Goal: Task Accomplishment & Management: Manage account settings

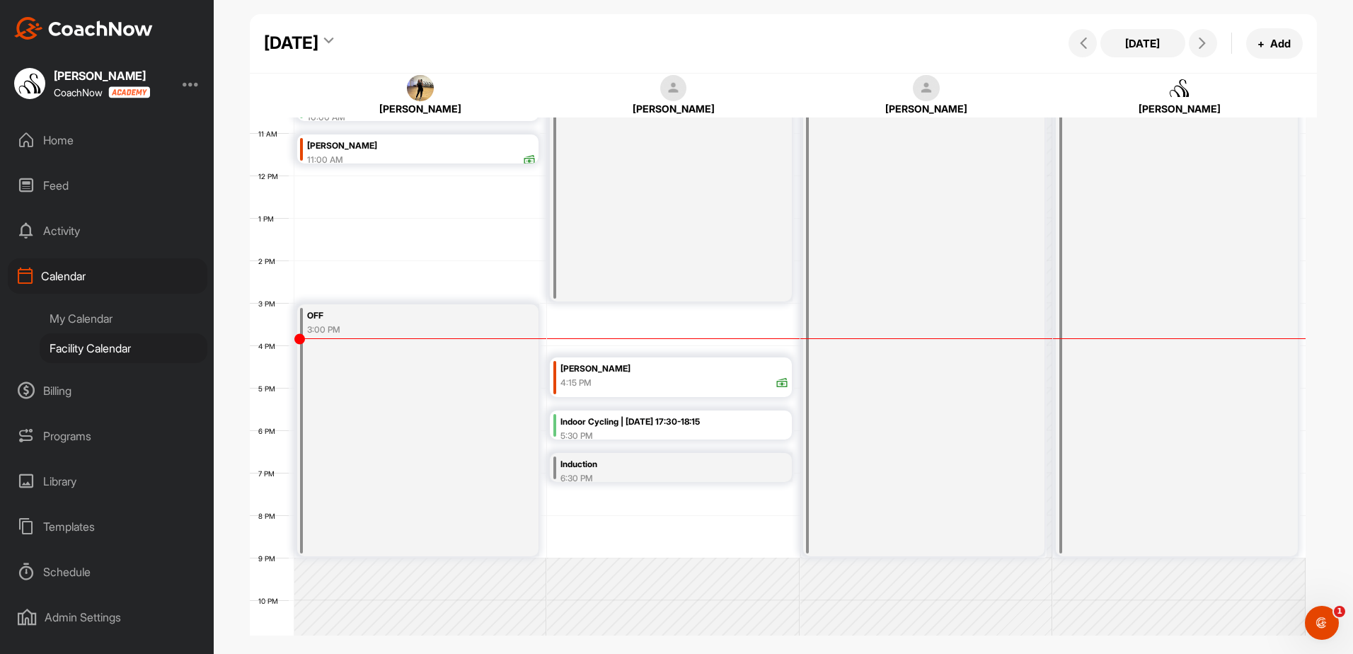
scroll to position [457, 0]
click at [748, 425] on div "5:30 PM" at bounding box center [675, 430] width 229 height 13
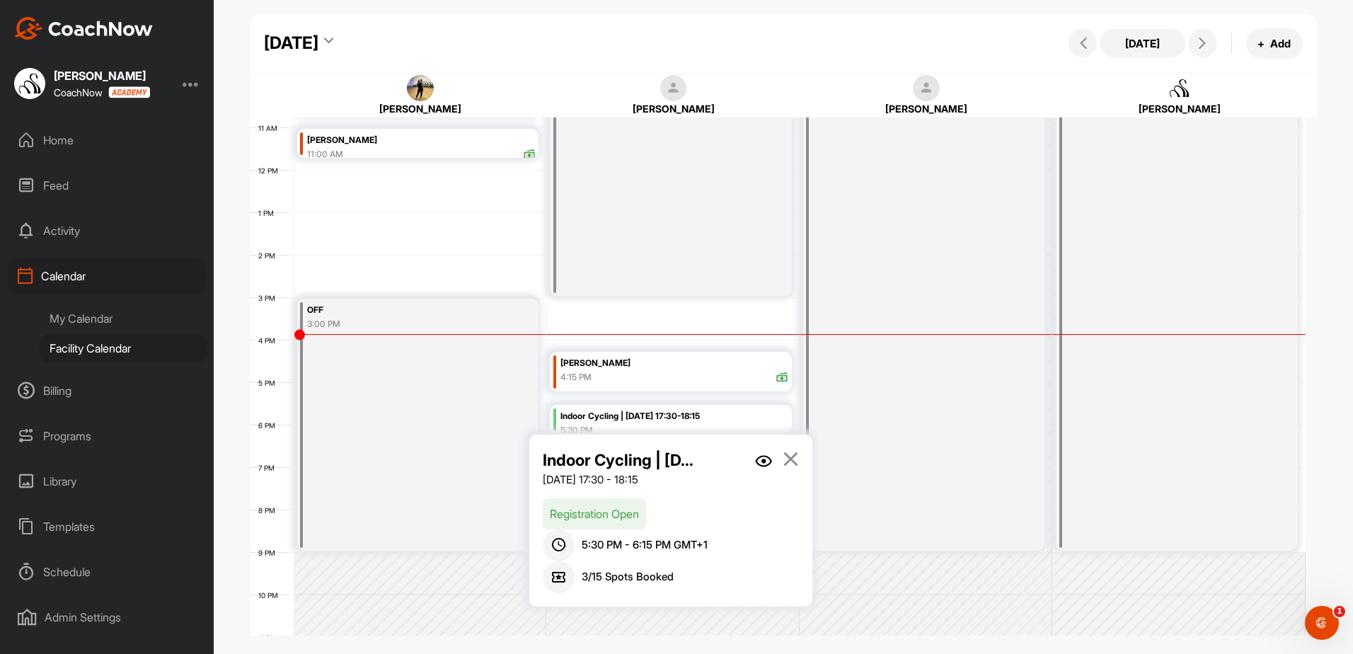
click at [756, 458] on img at bounding box center [763, 461] width 17 height 12
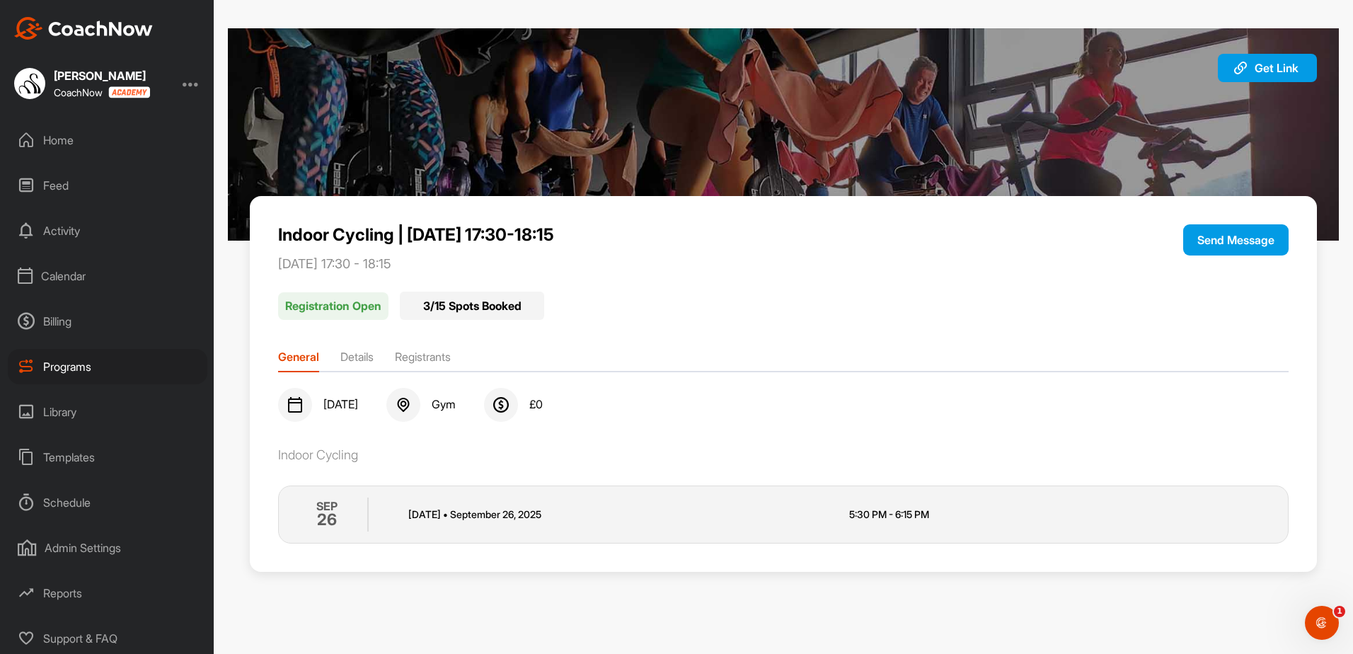
click at [425, 357] on li "Registrants" at bounding box center [423, 359] width 56 height 23
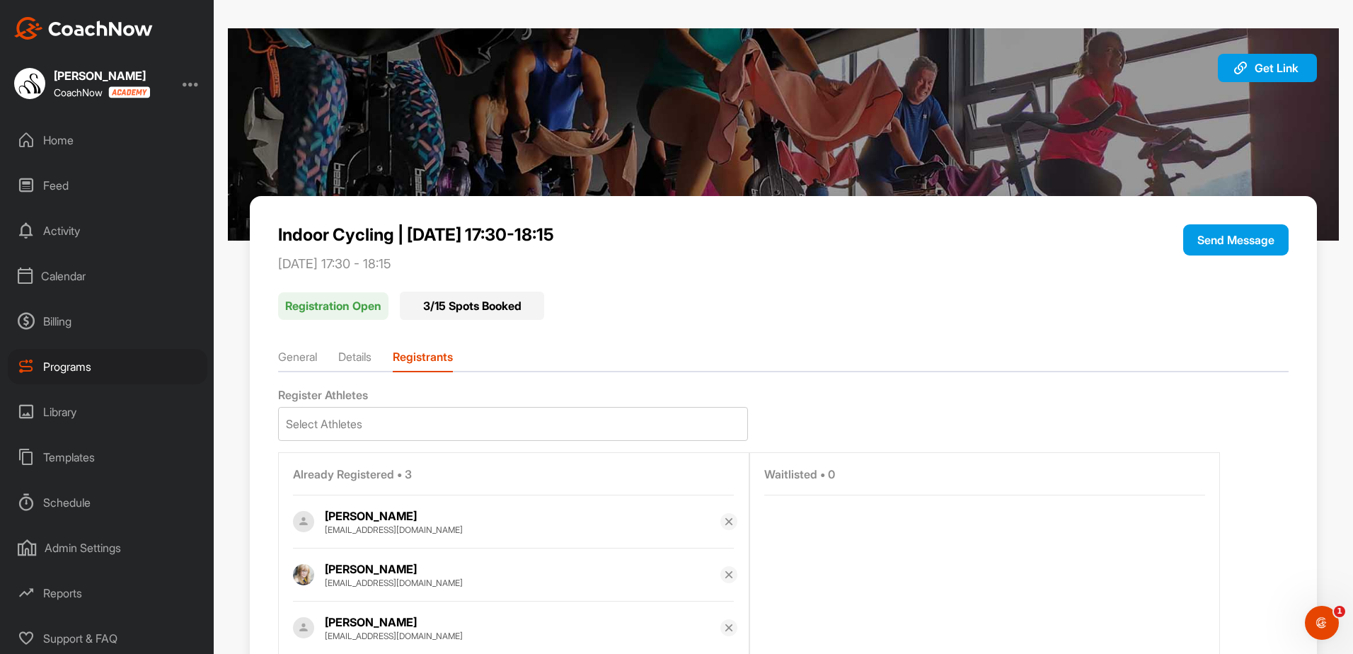
click at [98, 280] on div "Calendar" at bounding box center [108, 275] width 200 height 35
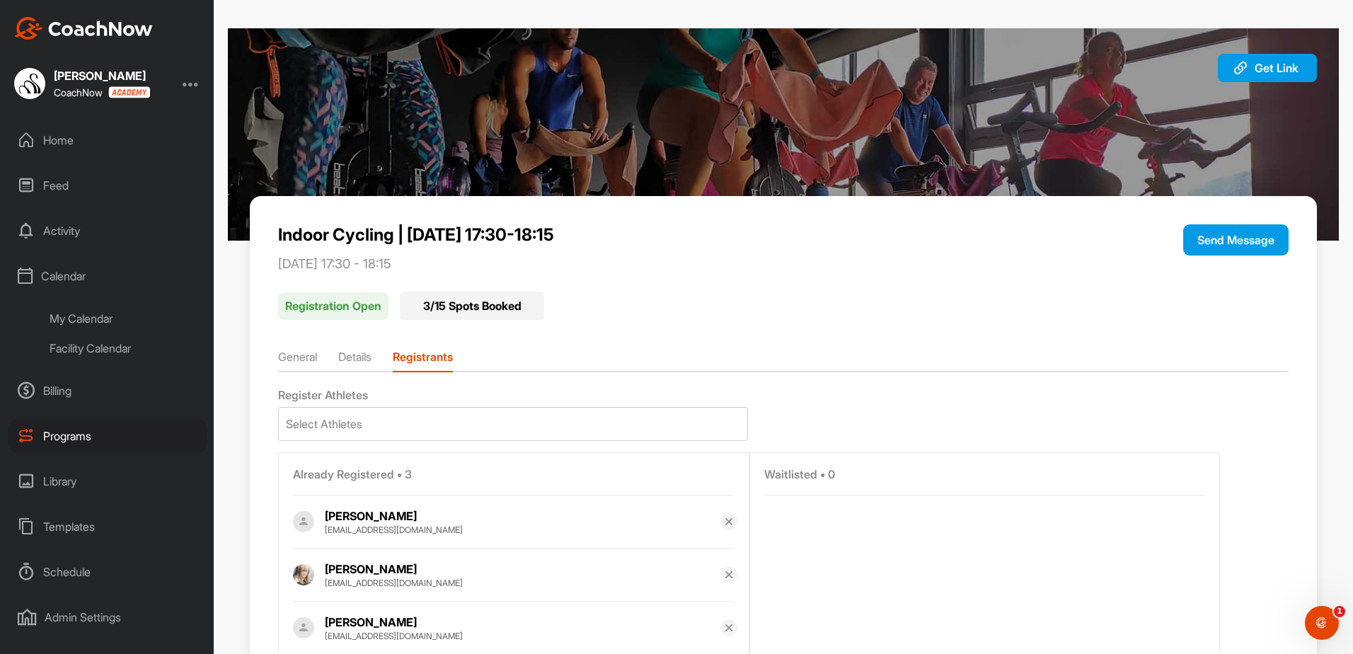
click at [116, 352] on div "Facility Calendar" at bounding box center [124, 348] width 168 height 30
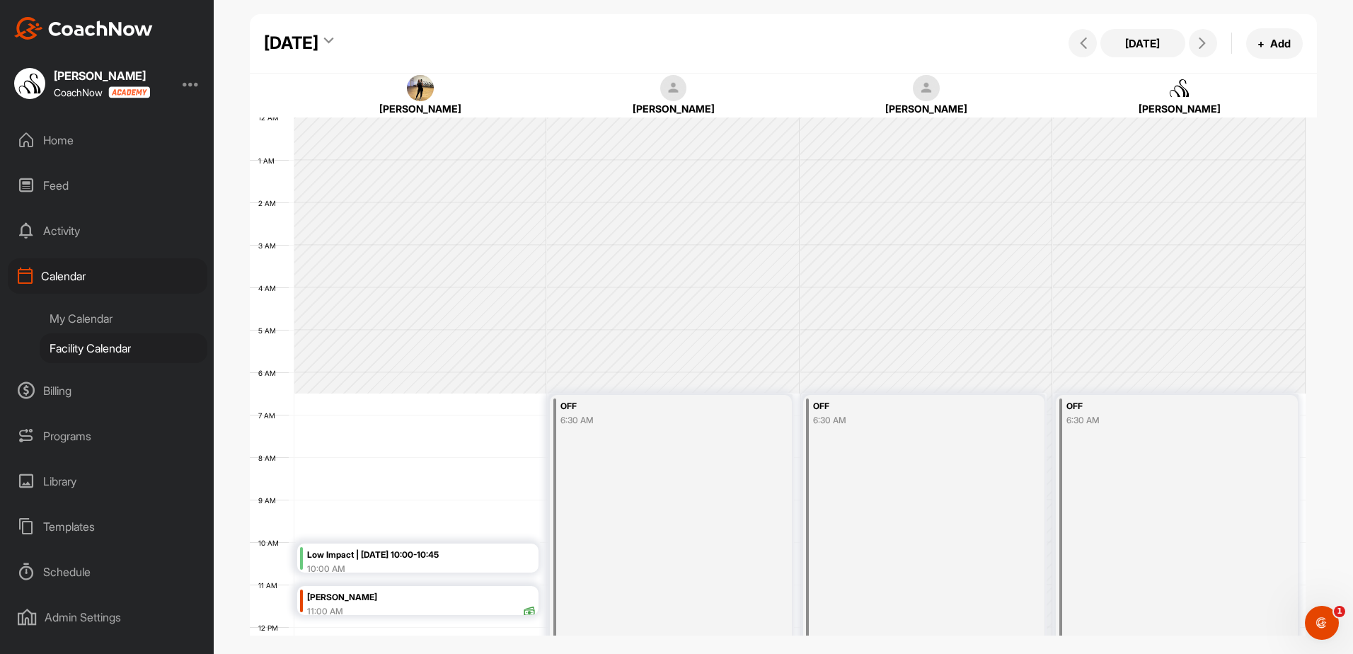
scroll to position [245, 0]
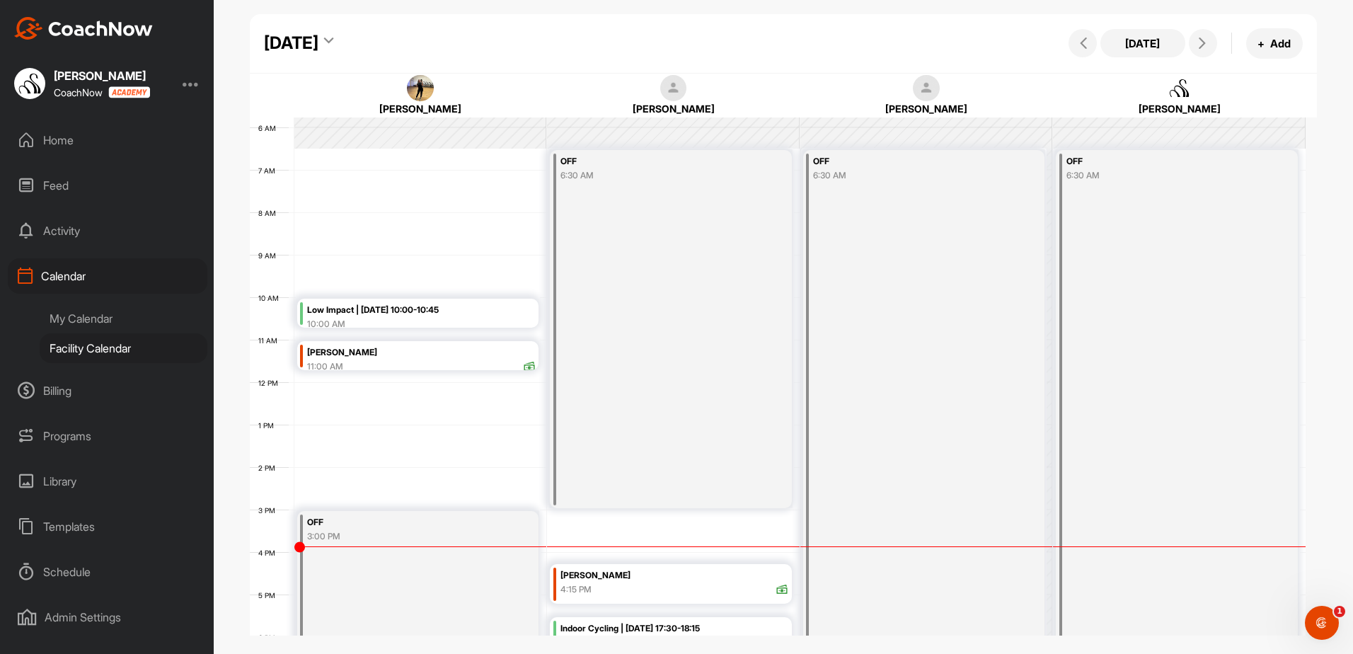
click at [333, 47] on div "[DATE]" at bounding box center [298, 42] width 69 height 25
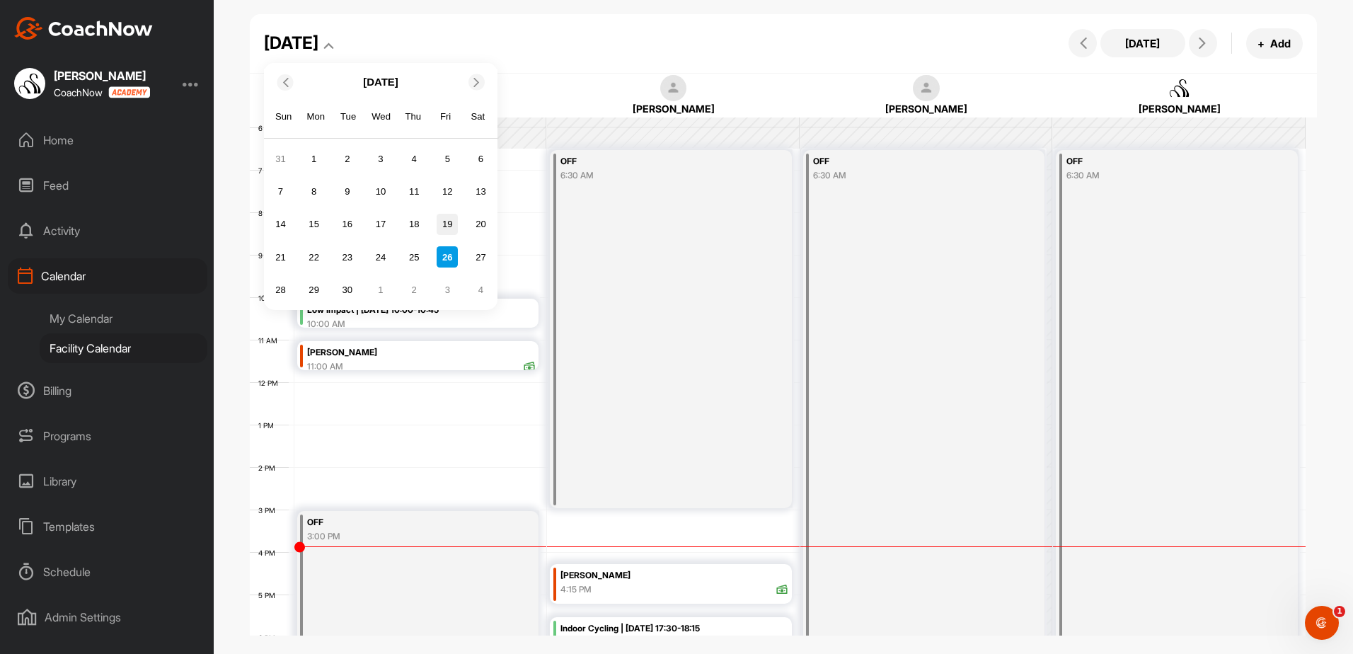
click at [450, 232] on div "19" at bounding box center [447, 224] width 21 height 21
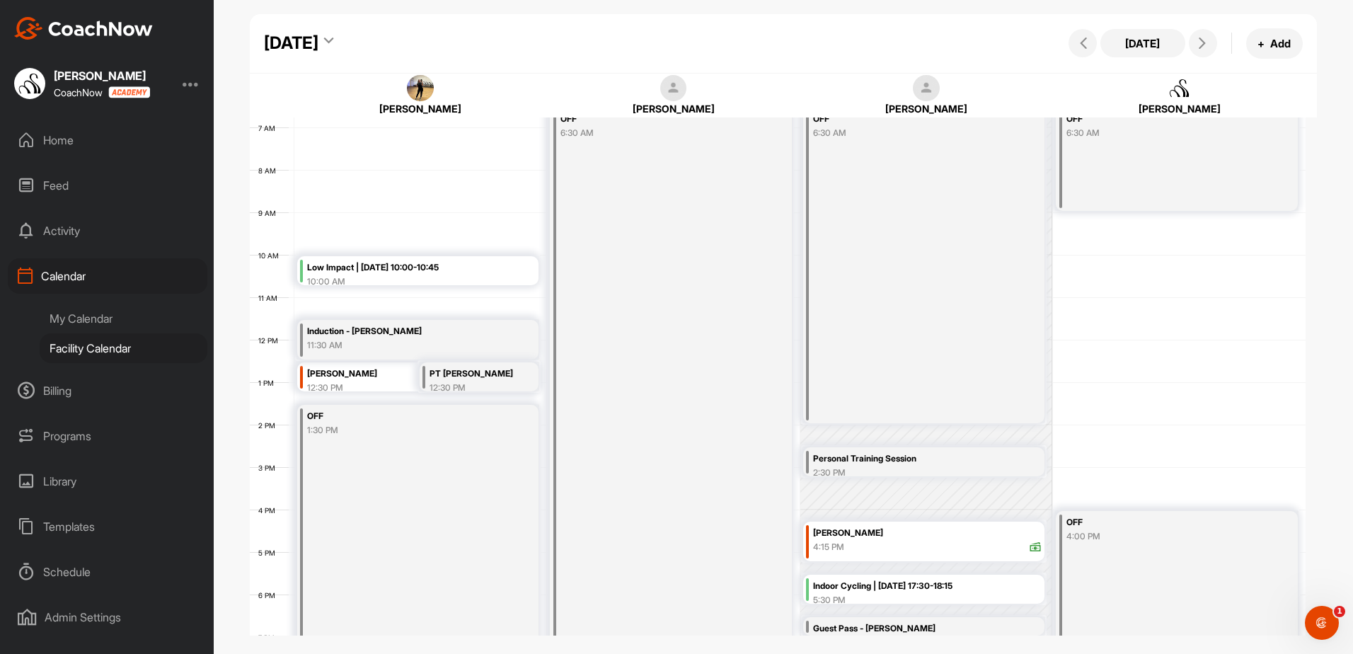
scroll to position [457, 0]
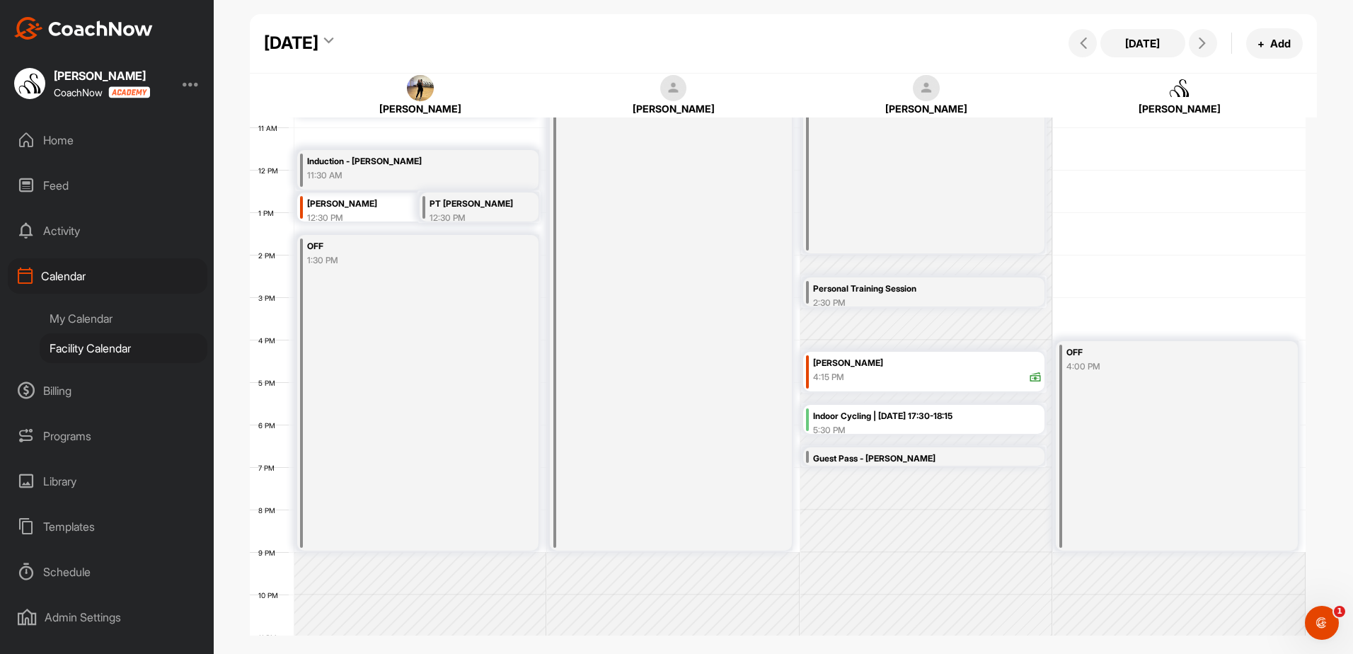
click at [880, 425] on div "5:30 PM" at bounding box center [927, 430] width 229 height 13
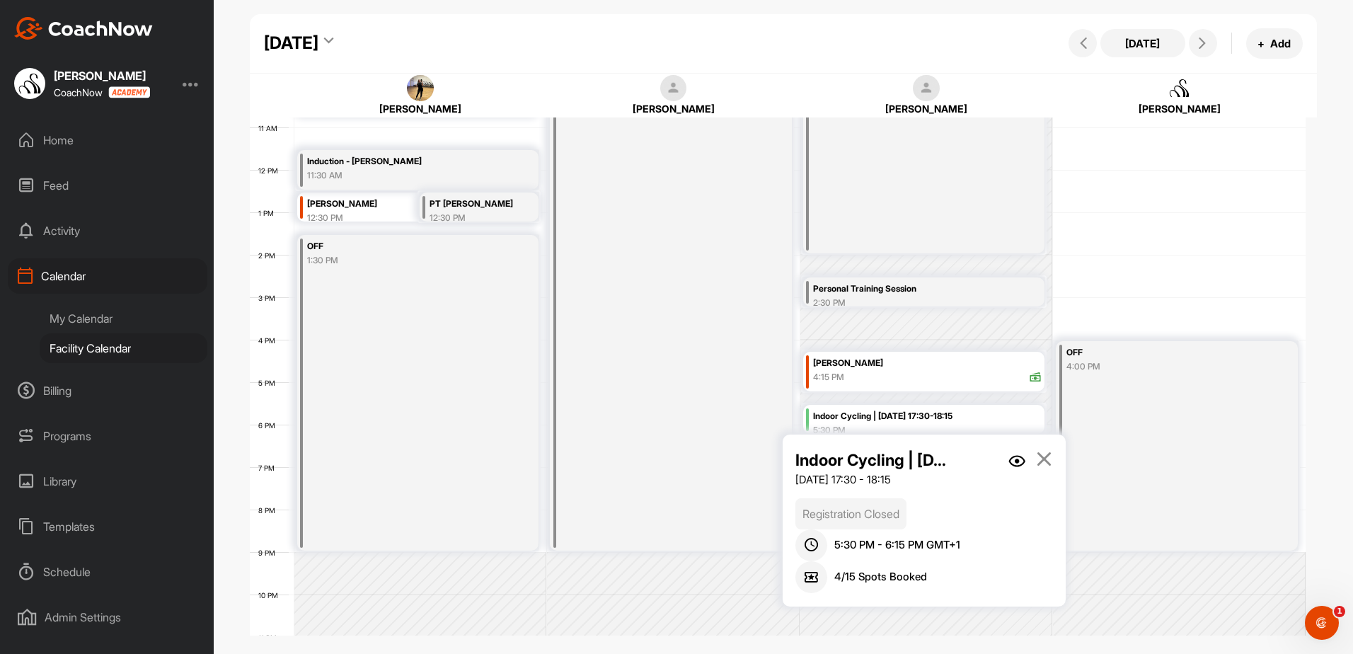
click at [1011, 459] on img at bounding box center [1017, 461] width 17 height 12
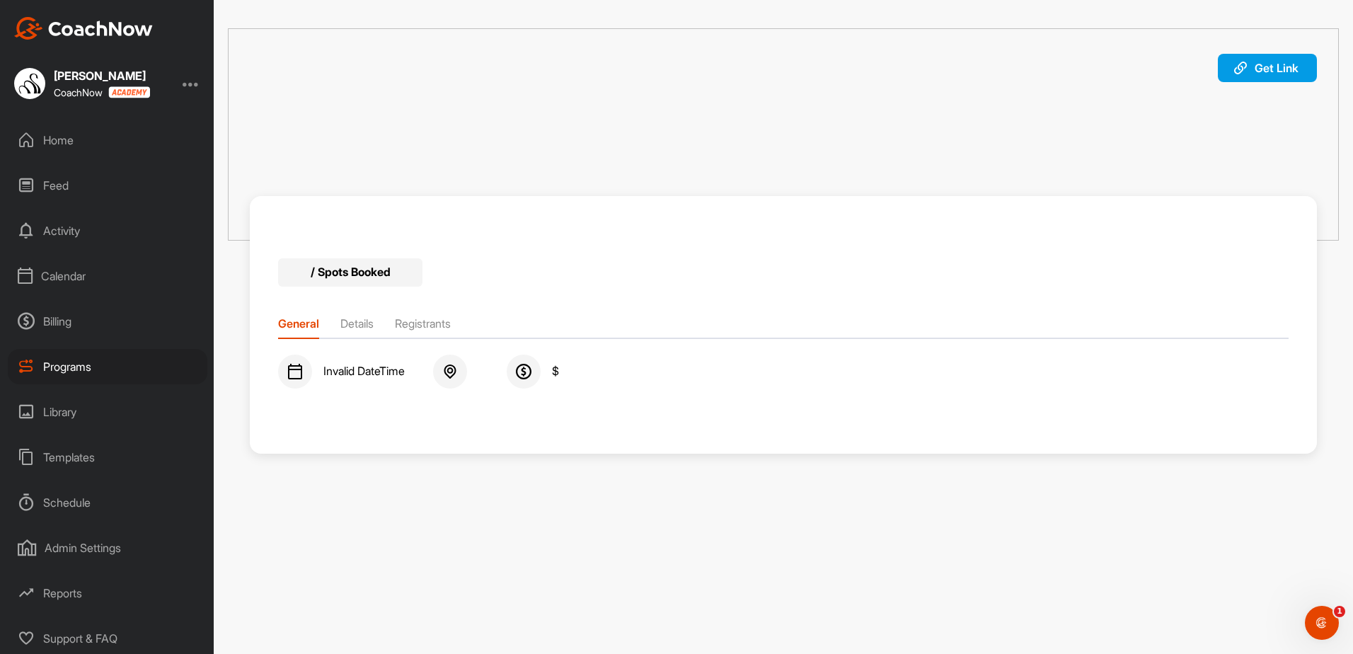
click at [447, 322] on div "/ Spots Booked General Details Registrants Invalid DateTime $" at bounding box center [783, 325] width 1067 height 258
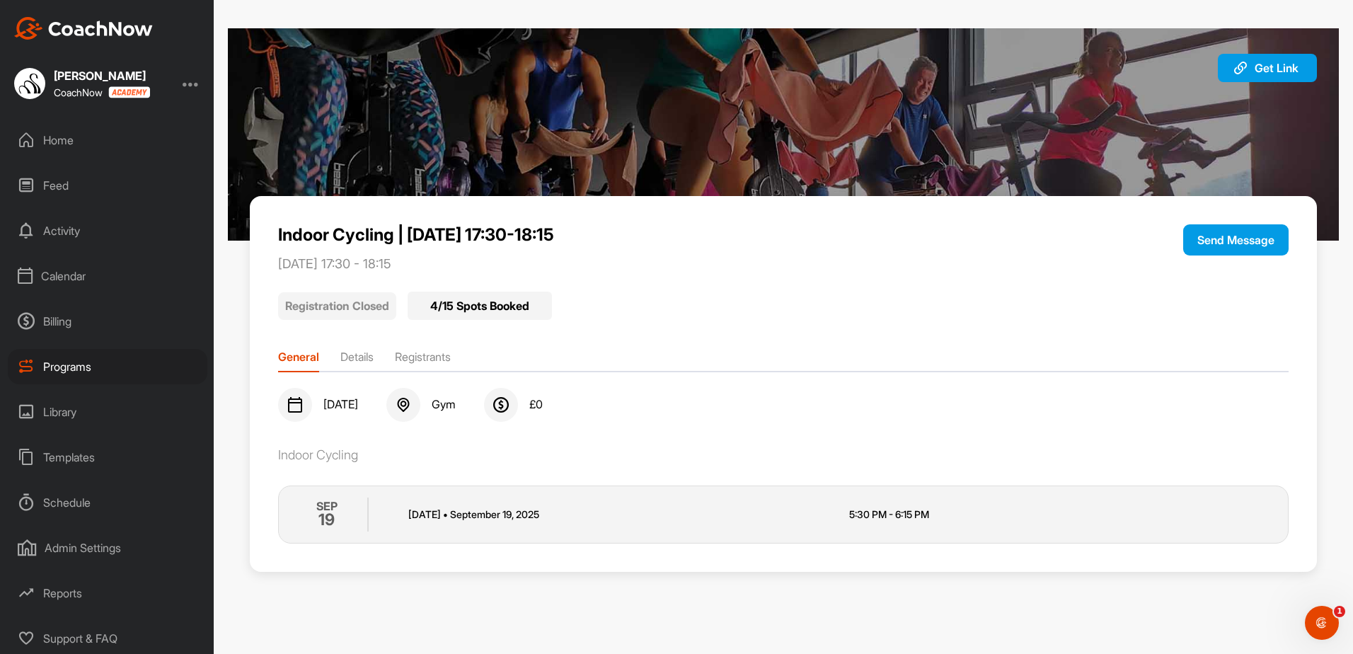
click at [440, 346] on div "General Details Registrants" at bounding box center [783, 354] width 1010 height 23
click at [440, 355] on li "Registrants" at bounding box center [423, 359] width 56 height 23
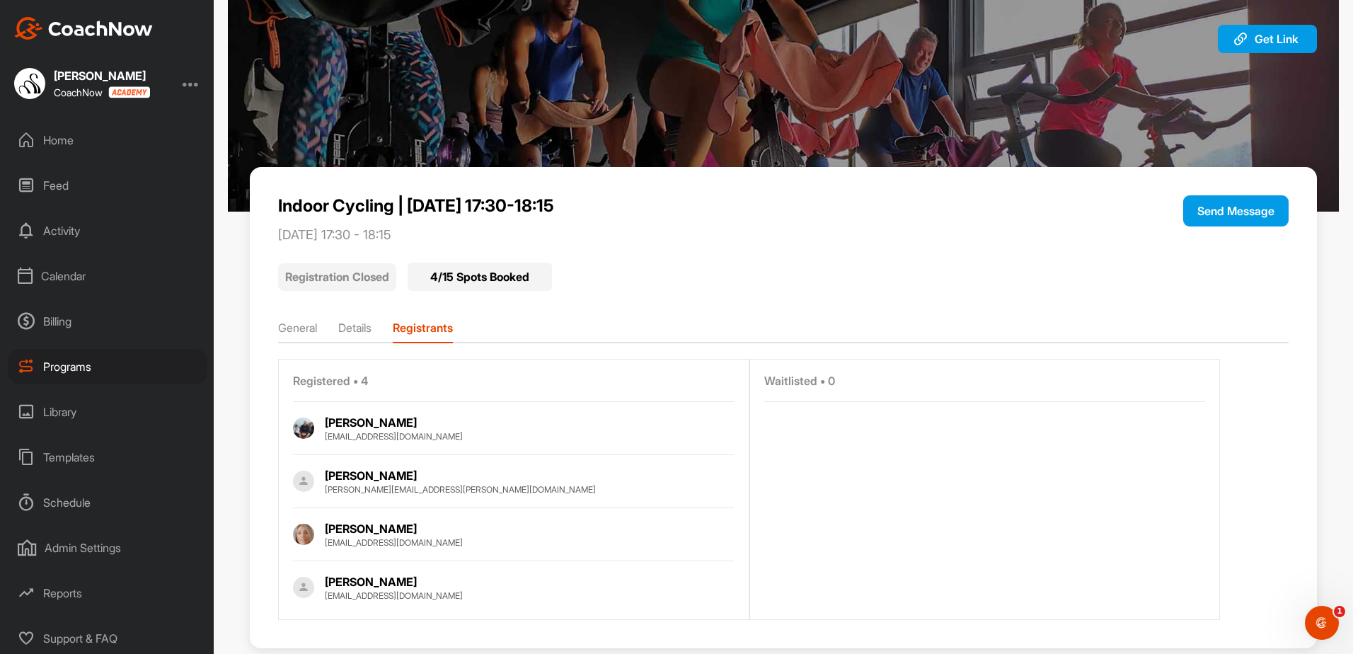
scroll to position [57, 0]
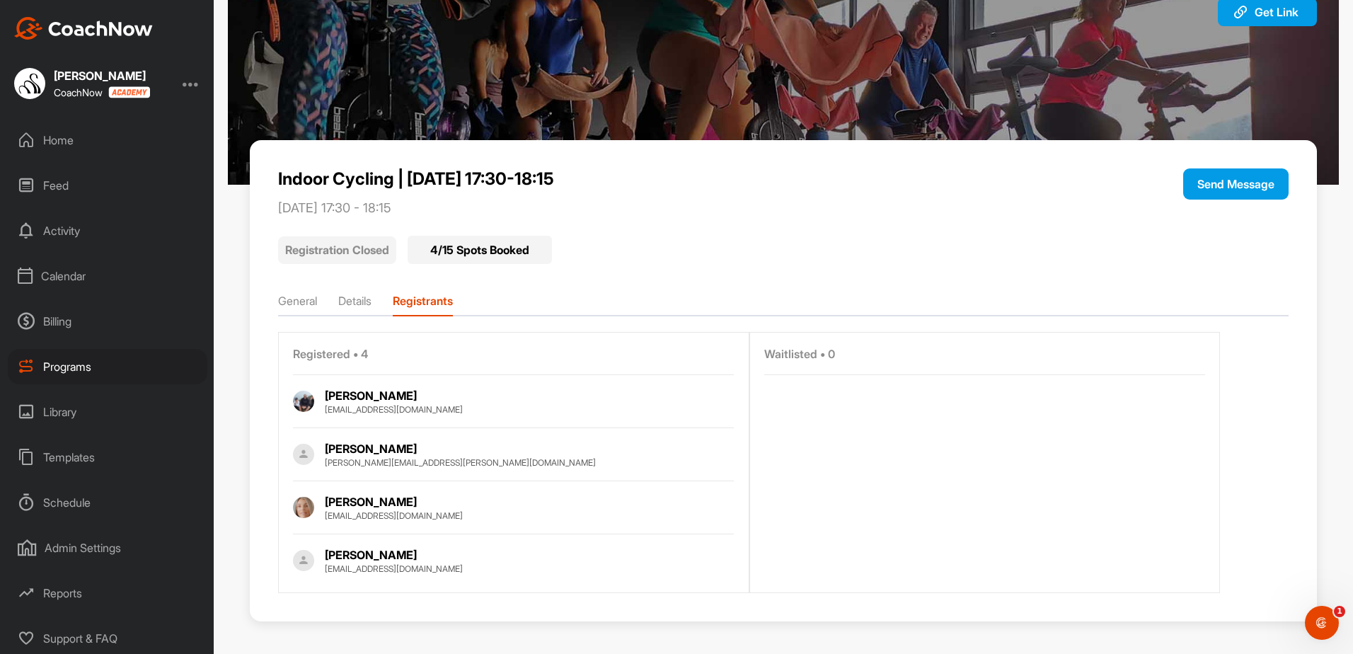
click at [86, 274] on div "Calendar" at bounding box center [108, 275] width 200 height 35
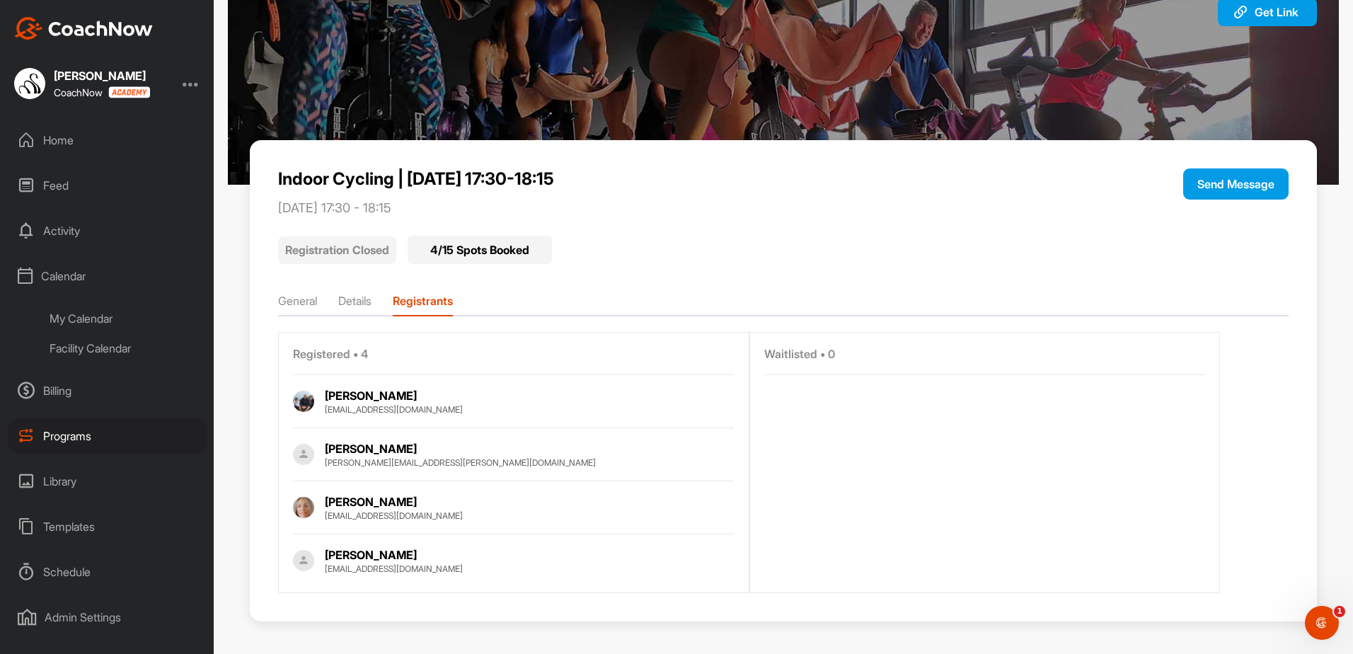
click at [109, 333] on div "My Calendar" at bounding box center [124, 319] width 168 height 30
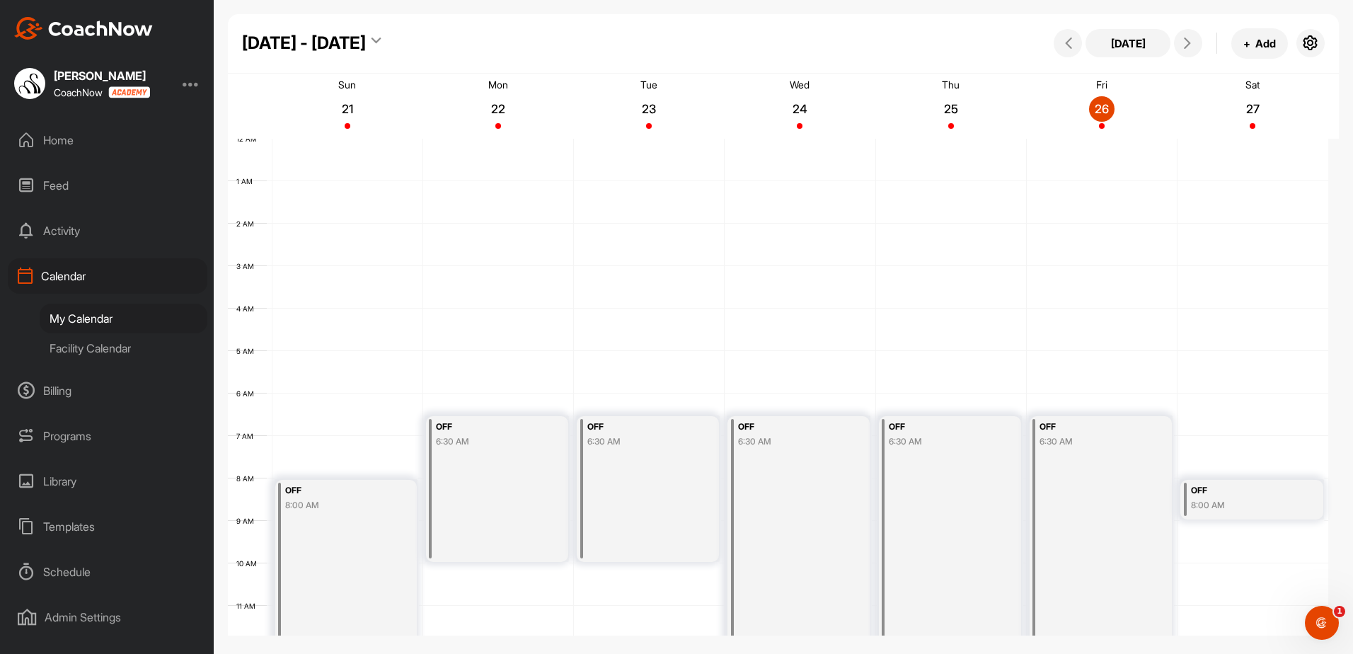
scroll to position [245, 0]
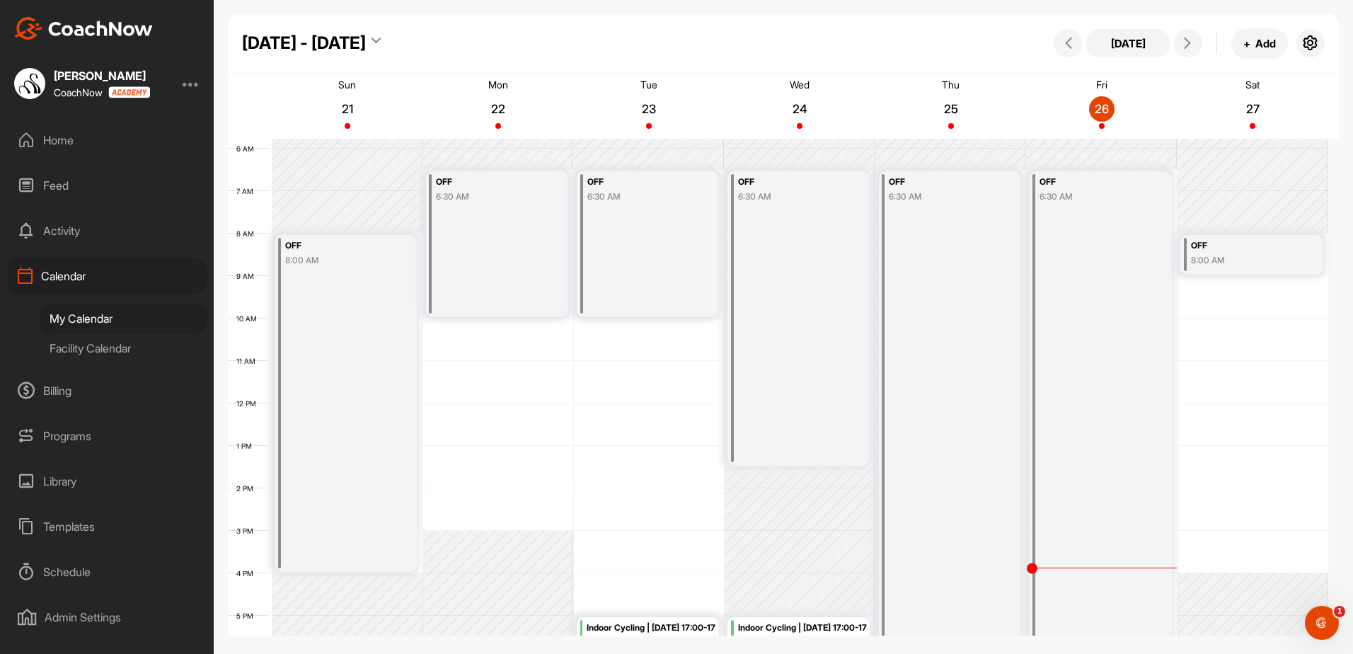
click at [99, 350] on div "Facility Calendar" at bounding box center [124, 348] width 168 height 30
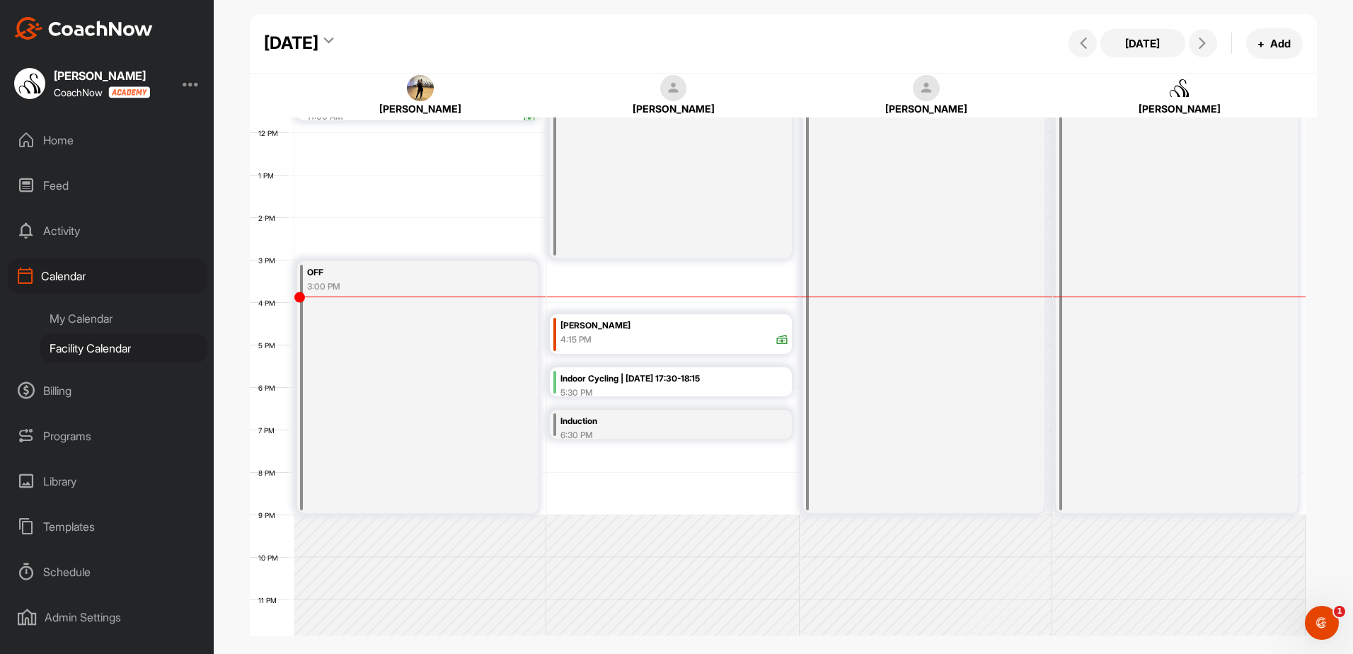
scroll to position [501, 0]
click at [729, 372] on div "Indoor Cycling | [DATE] 17:30-18:15" at bounding box center [675, 373] width 229 height 16
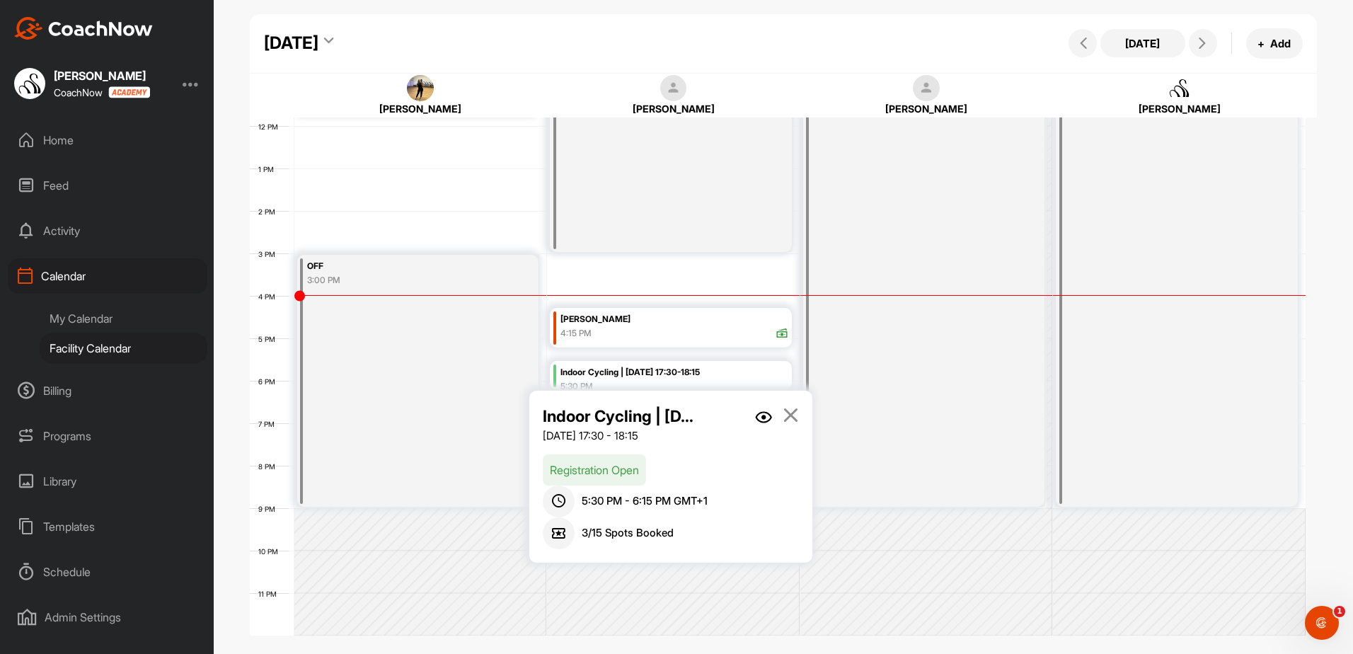
click at [771, 411] on img at bounding box center [763, 417] width 17 height 12
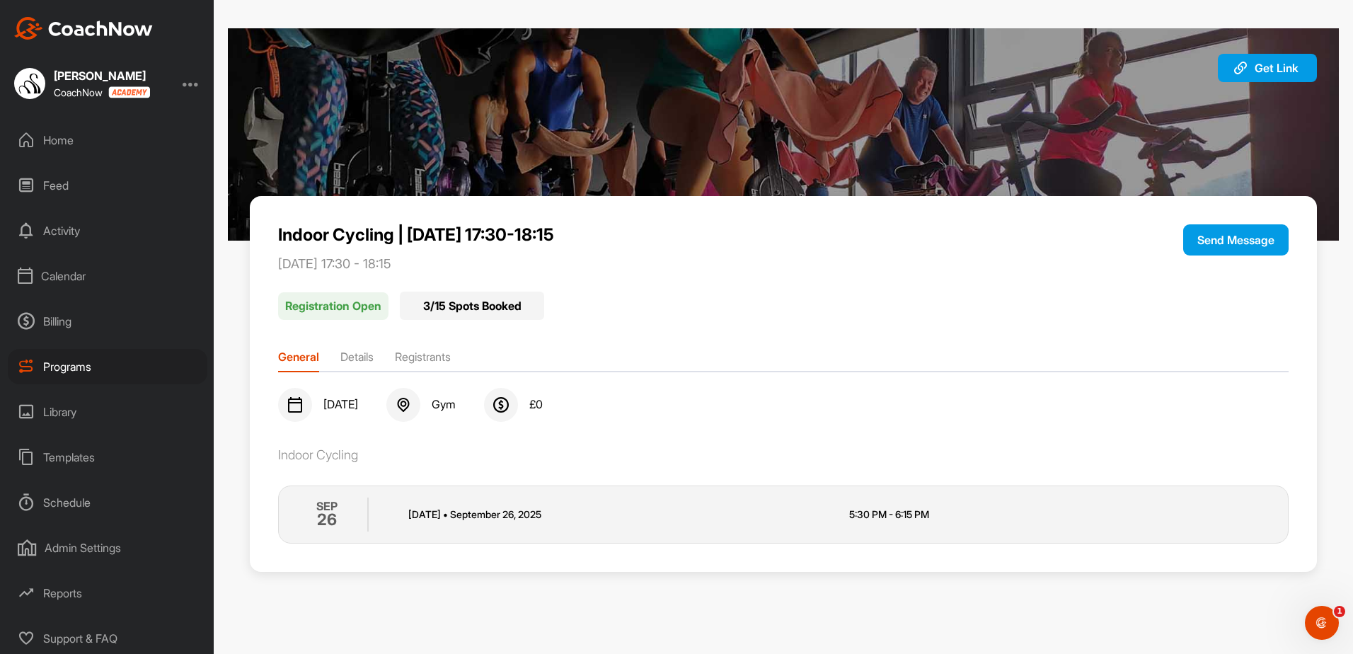
click at [451, 358] on li "Registrants" at bounding box center [423, 359] width 56 height 23
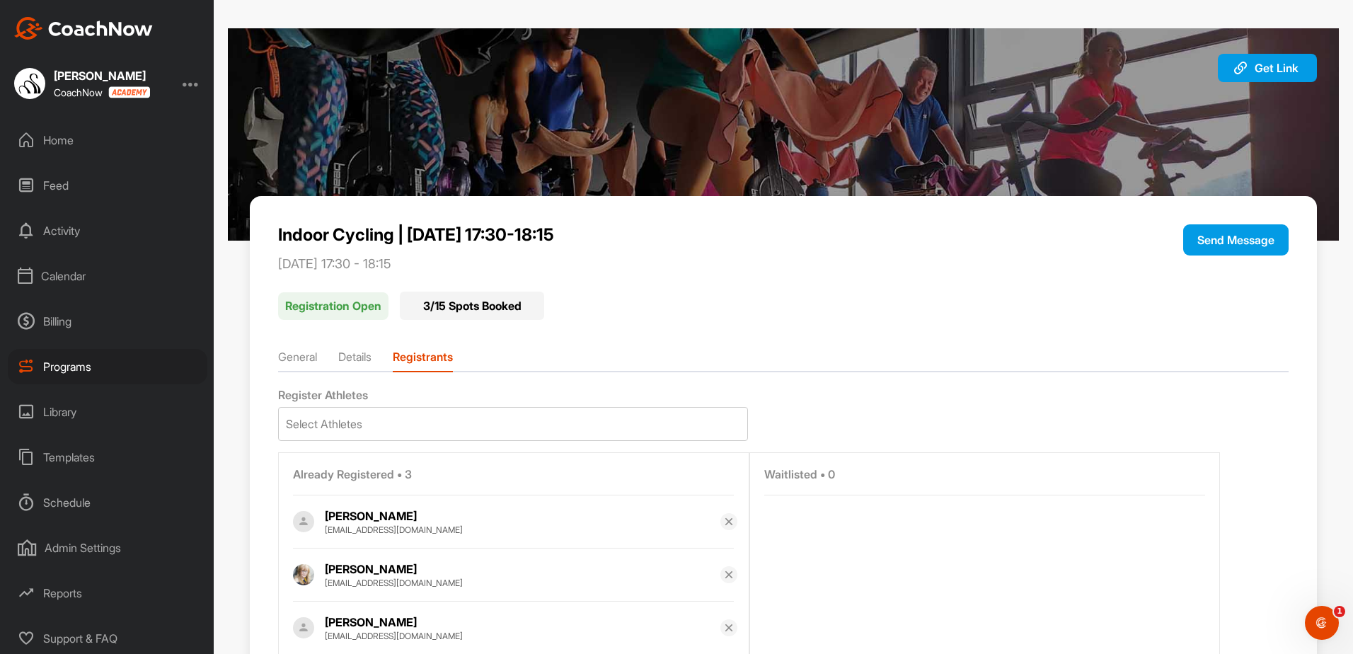
click at [305, 357] on li "General" at bounding box center [297, 359] width 39 height 23
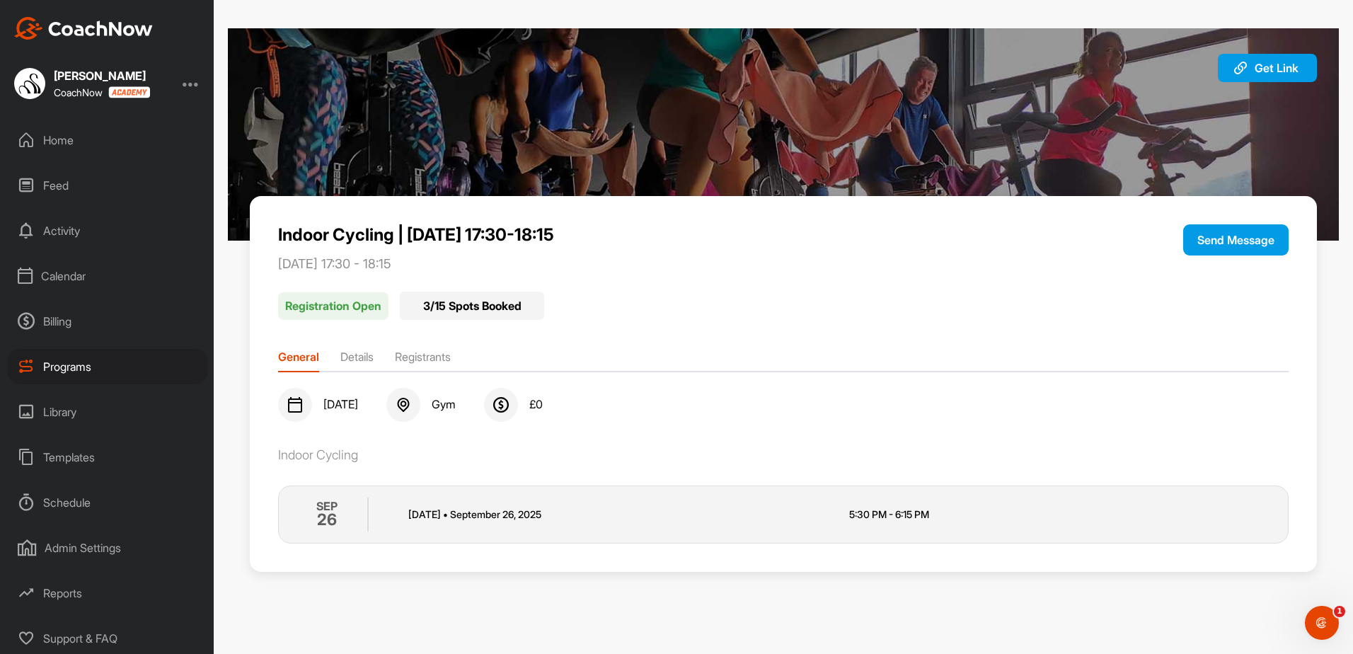
click at [76, 280] on div "Calendar" at bounding box center [108, 275] width 200 height 35
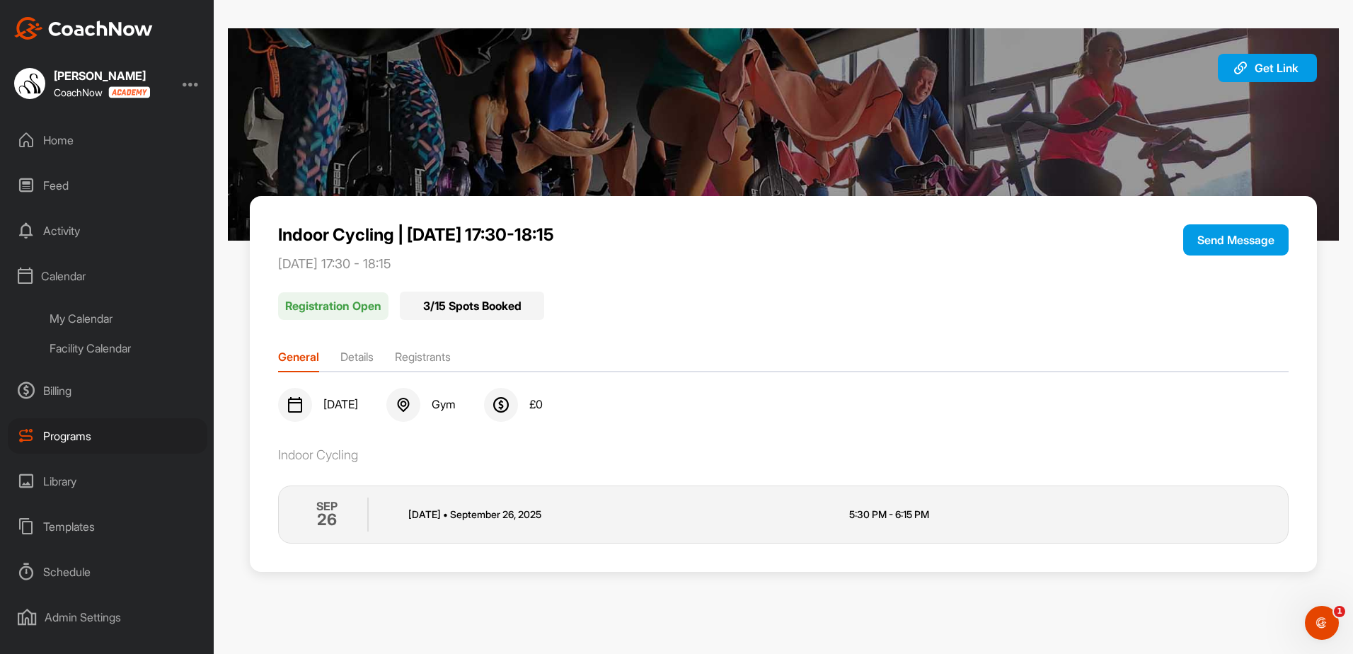
click at [104, 344] on div "Facility Calendar" at bounding box center [124, 348] width 168 height 30
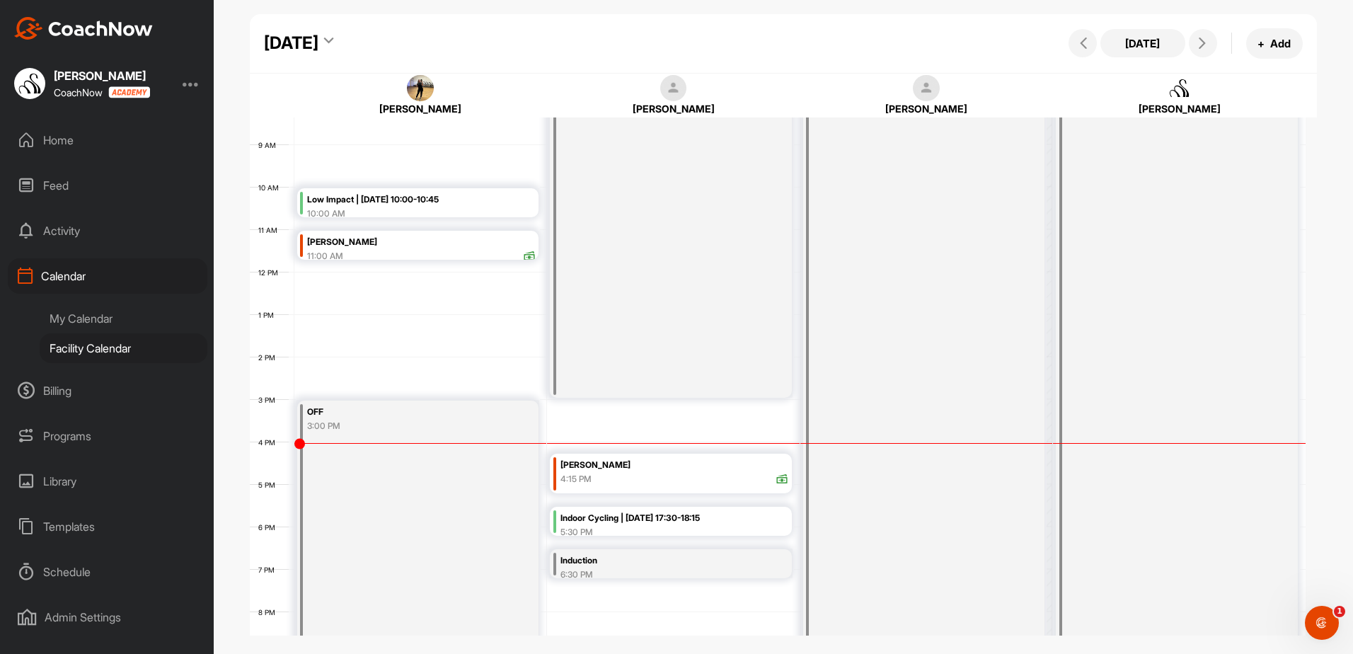
scroll to position [386, 0]
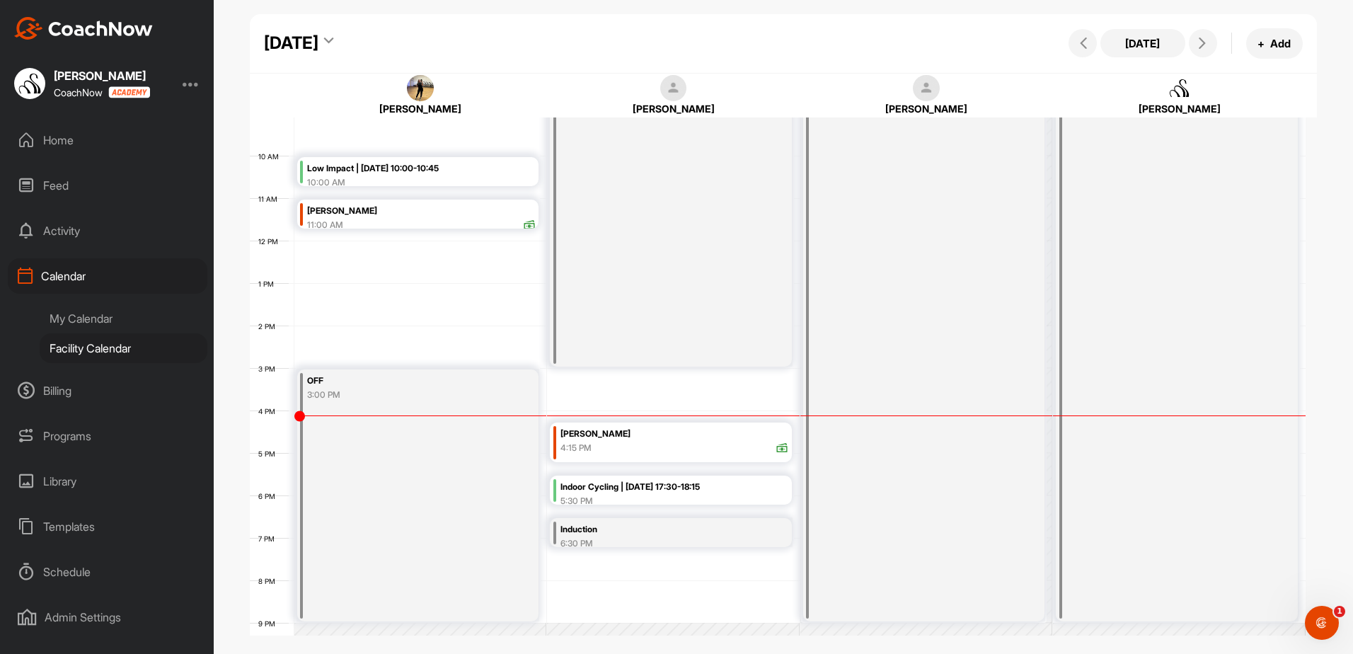
click at [625, 489] on div "Indoor Cycling | [DATE] 17:30-18:15" at bounding box center [675, 487] width 229 height 16
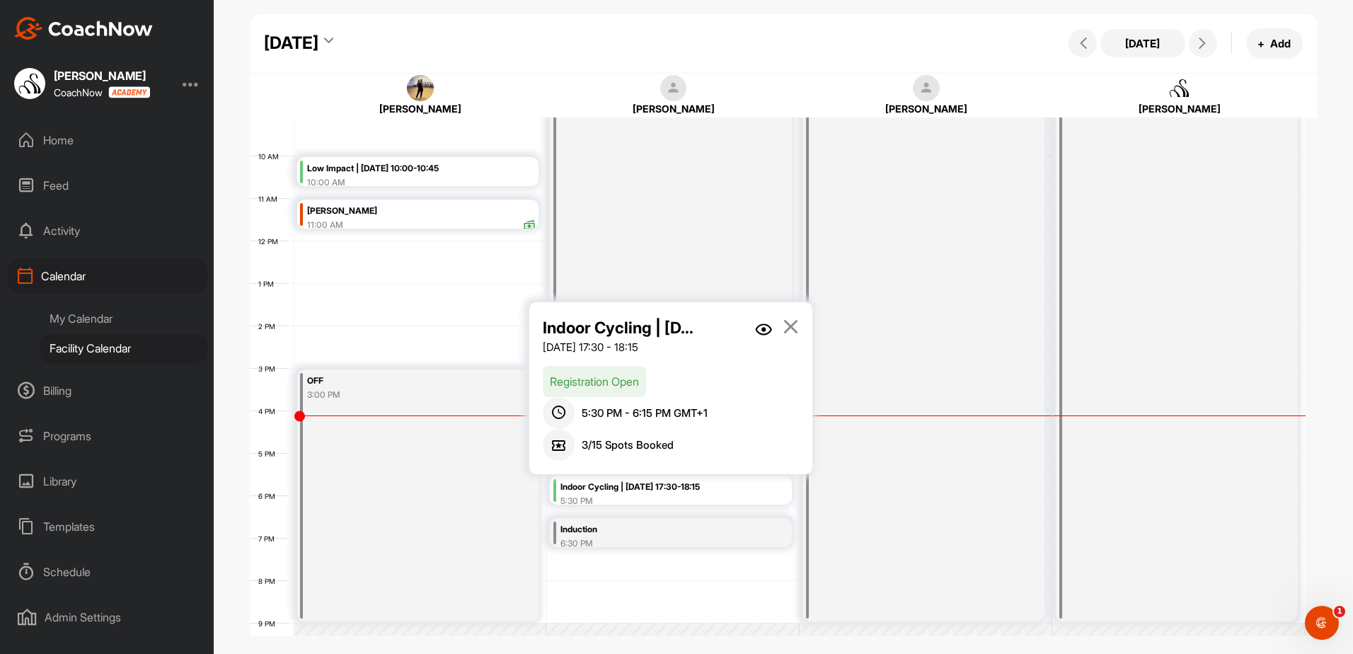
click at [764, 328] on img at bounding box center [763, 329] width 17 height 12
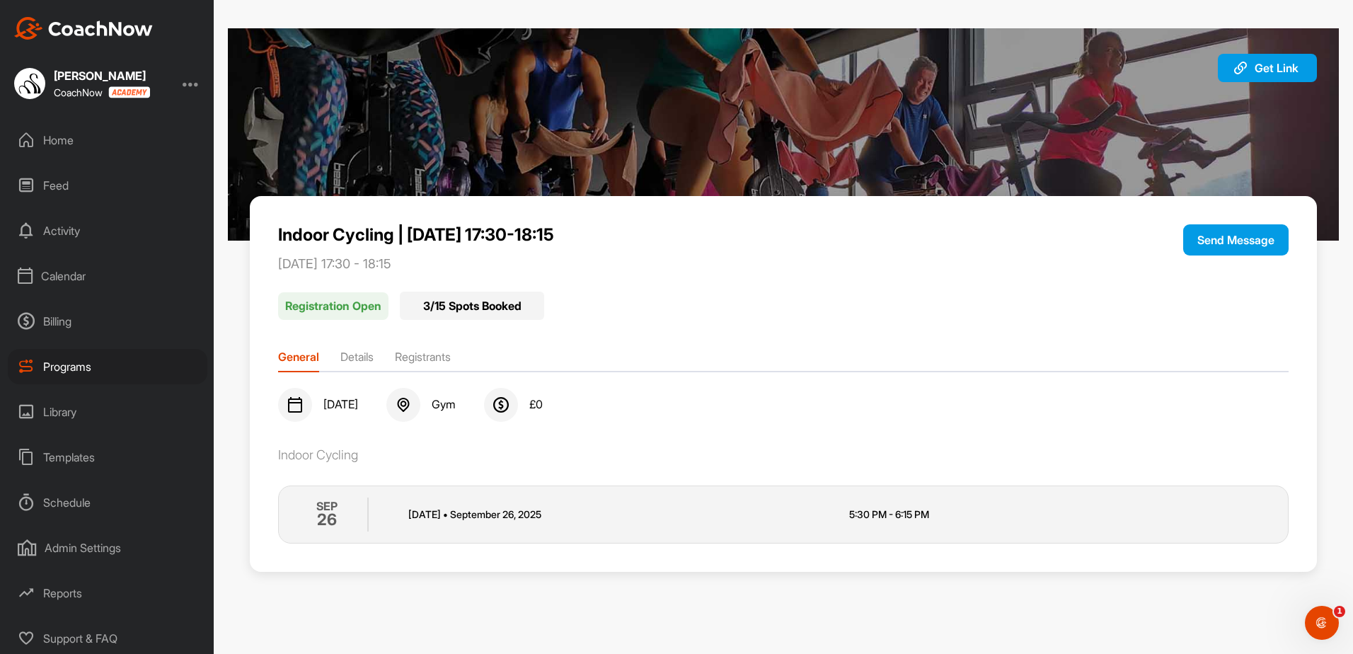
click at [437, 359] on li "Registrants" at bounding box center [423, 359] width 56 height 23
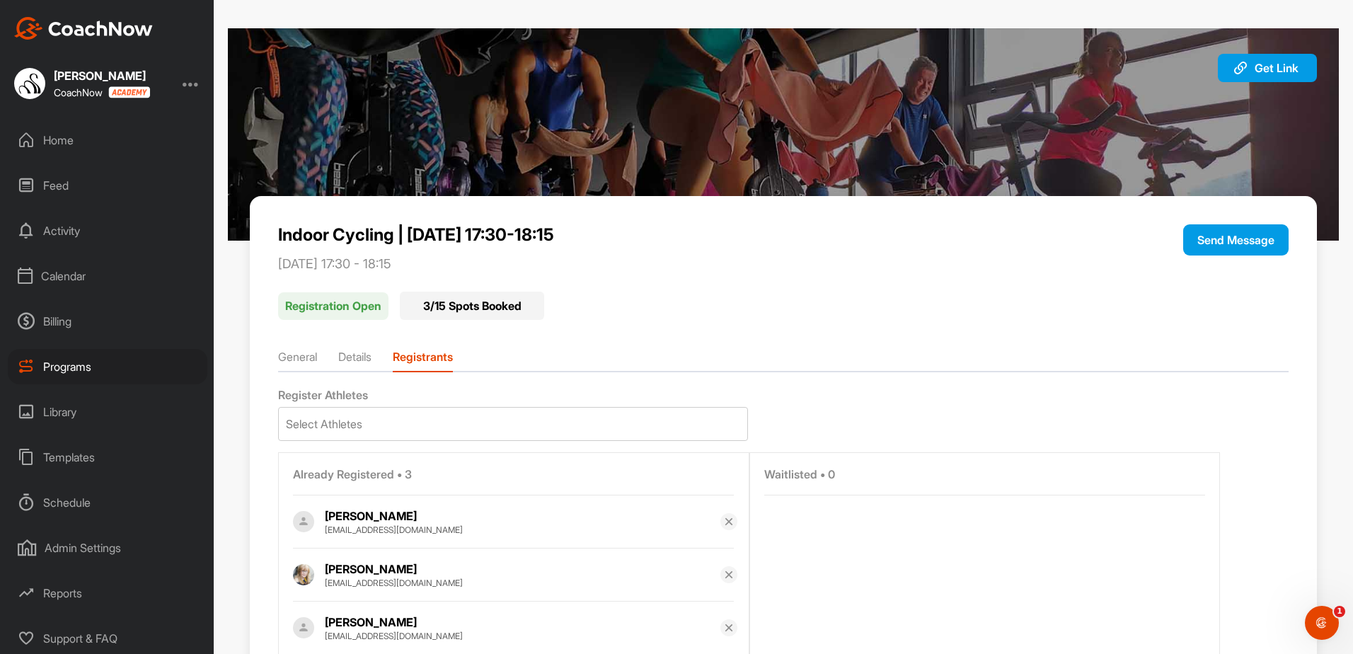
click at [309, 358] on li "General" at bounding box center [297, 359] width 39 height 23
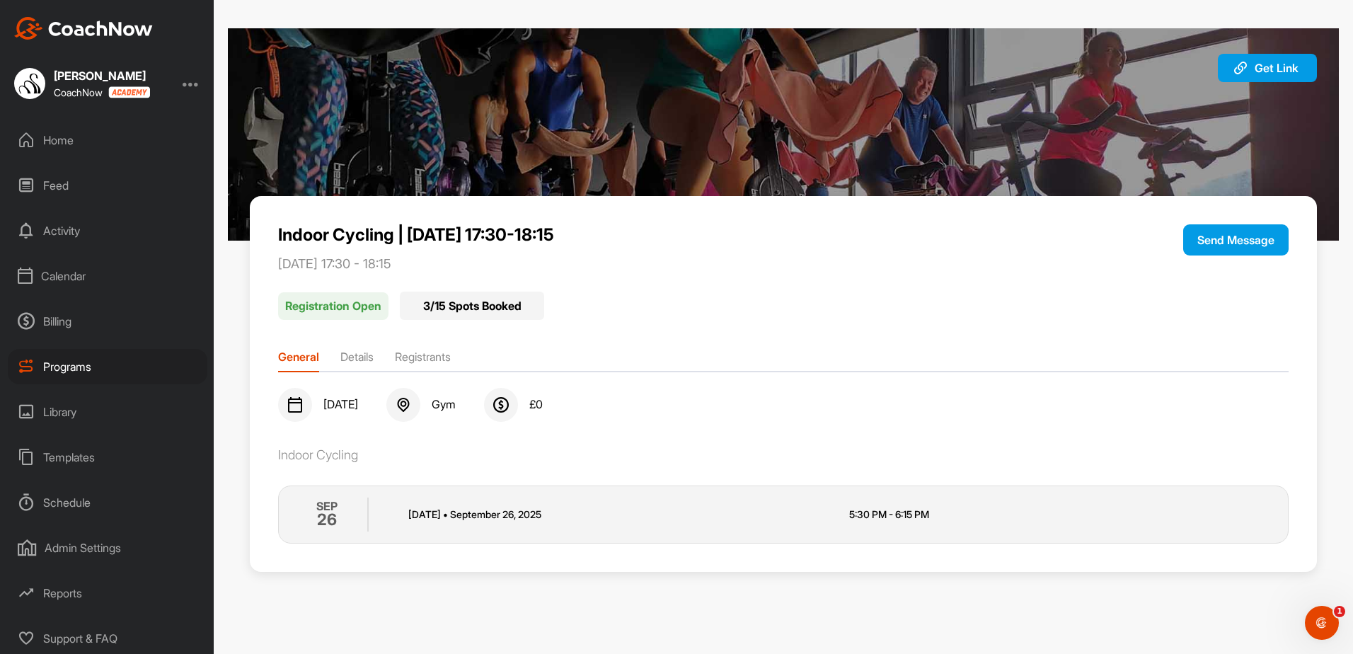
click at [115, 284] on div "Calendar" at bounding box center [108, 275] width 200 height 35
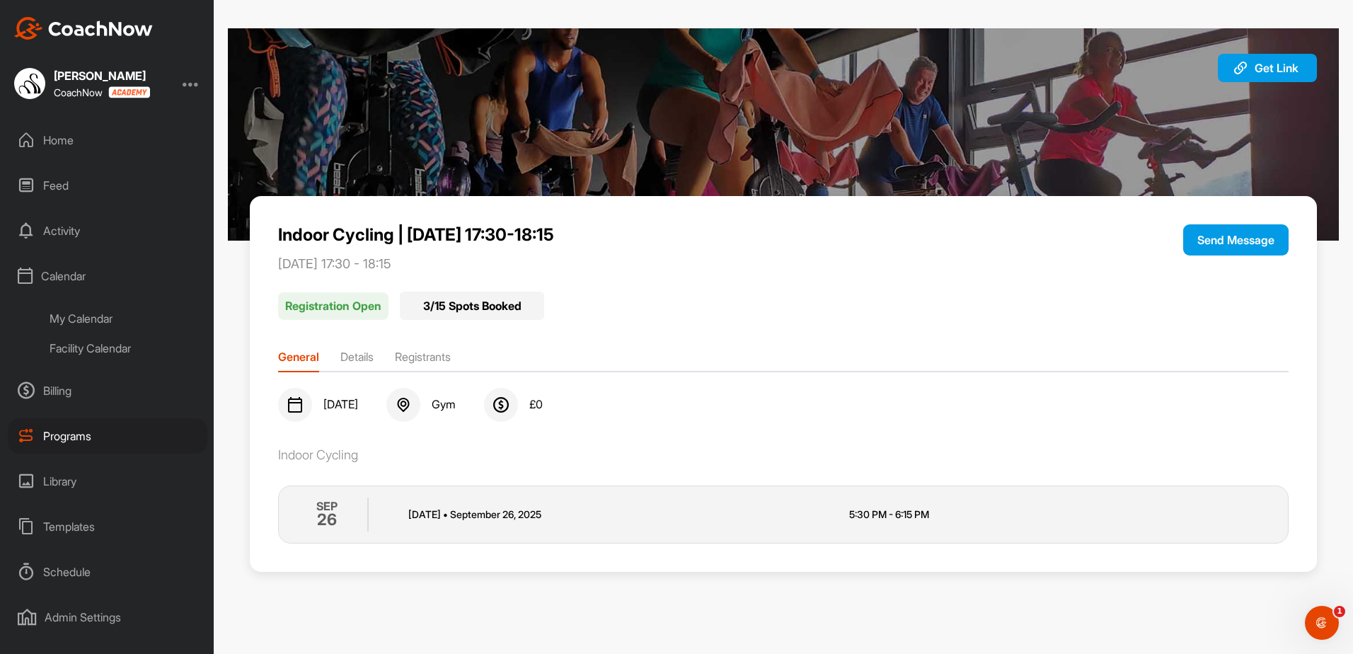
click at [129, 340] on div "Facility Calendar" at bounding box center [124, 348] width 168 height 30
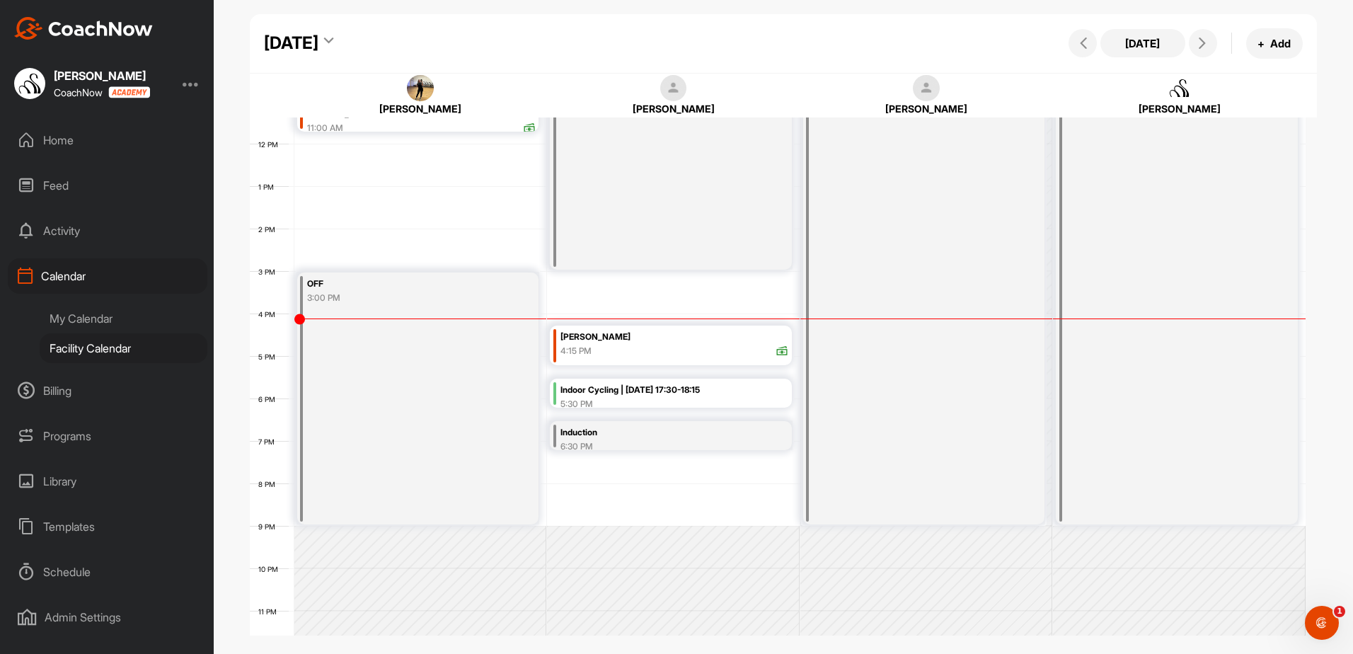
scroll to position [501, 0]
